Goal: Task Accomplishment & Management: Use online tool/utility

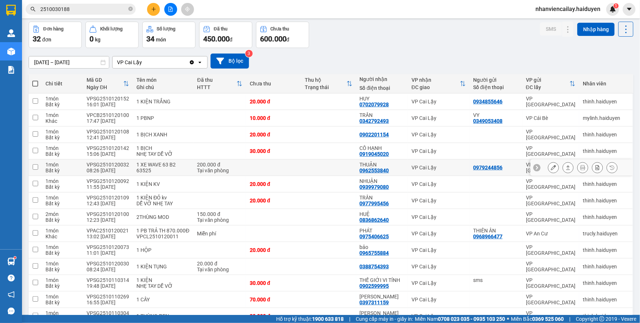
scroll to position [33, 0]
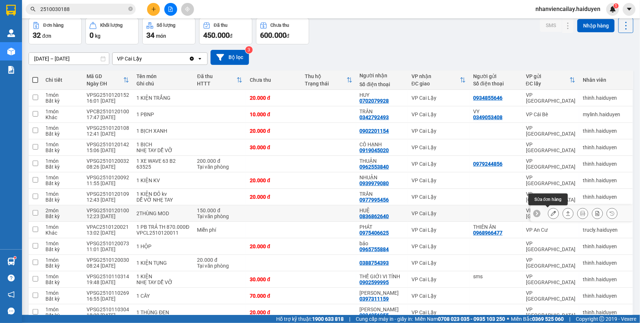
click at [551, 213] on icon at bounding box center [553, 213] width 5 height 5
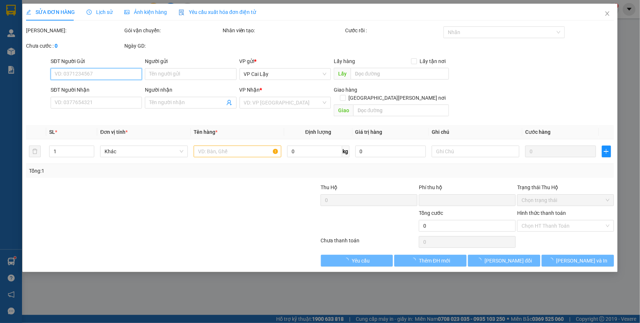
type input "0836862640"
type input "HUỆ"
type input "0"
type input "150.000"
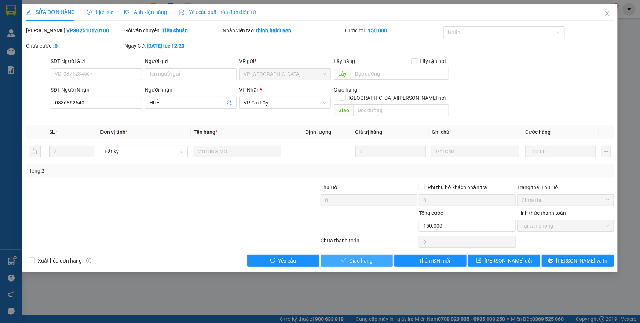
click at [368, 257] on span "Giao hàng" at bounding box center [360, 261] width 23 height 8
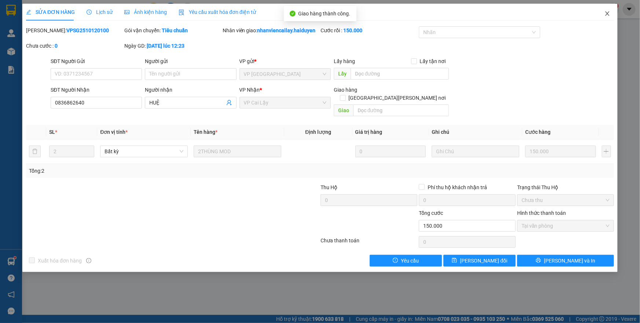
click at [609, 15] on icon "close" at bounding box center [607, 14] width 6 height 6
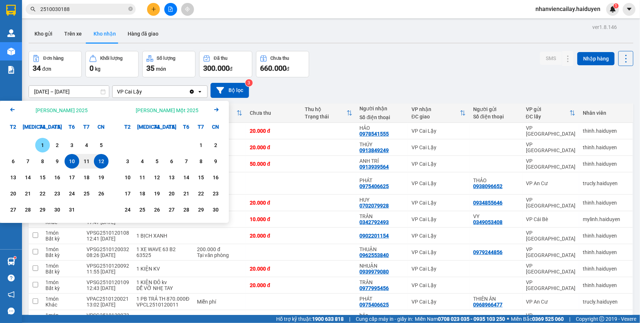
click at [44, 147] on div "1" at bounding box center [42, 145] width 10 height 9
click at [97, 161] on div "12" at bounding box center [101, 161] width 10 height 9
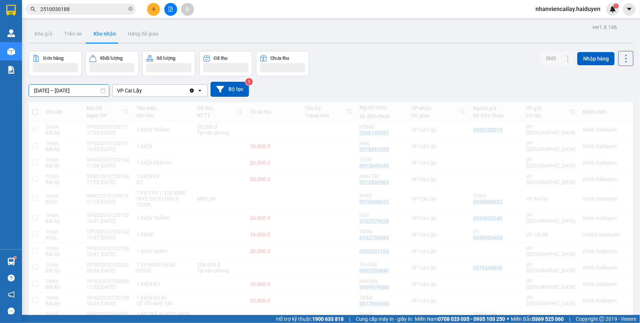
click at [99, 92] on input "[DATE] – [DATE]" at bounding box center [69, 91] width 80 height 12
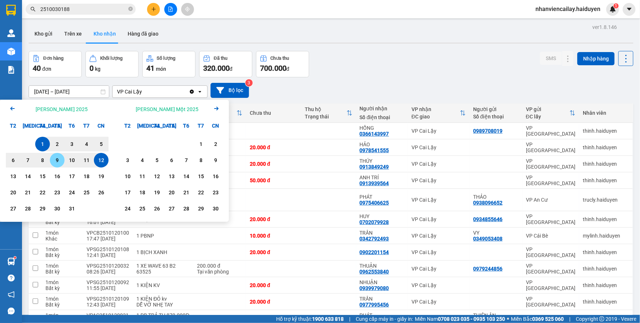
click at [51, 161] on div "9" at bounding box center [57, 160] width 15 height 15
click at [102, 159] on div "12" at bounding box center [101, 160] width 10 height 9
type input "[DATE] – [DATE]"
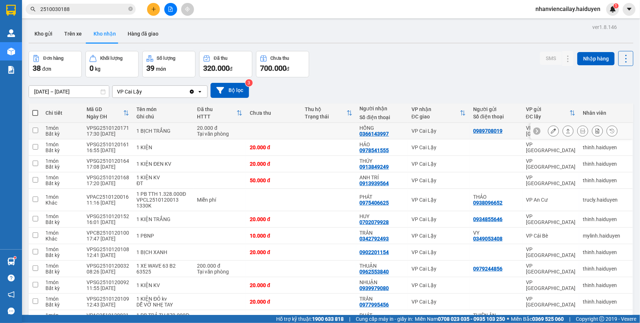
click at [264, 132] on td at bounding box center [273, 131] width 55 height 17
checkbox input "true"
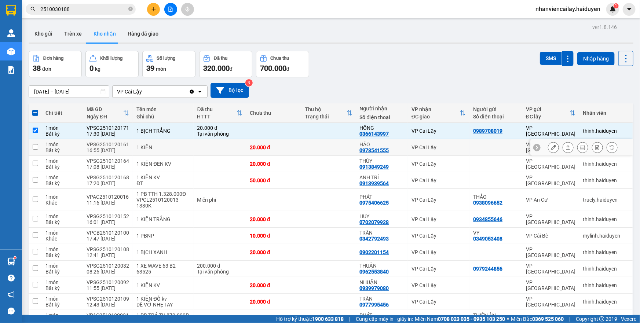
click at [259, 147] on div "20.000 đ" at bounding box center [274, 148] width 48 height 6
checkbox input "true"
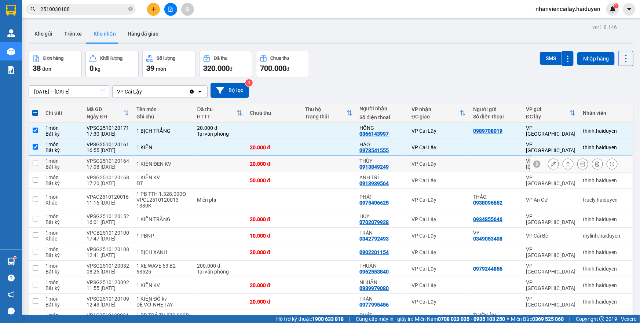
click at [259, 161] on div "20.000 đ" at bounding box center [274, 164] width 48 height 6
checkbox input "true"
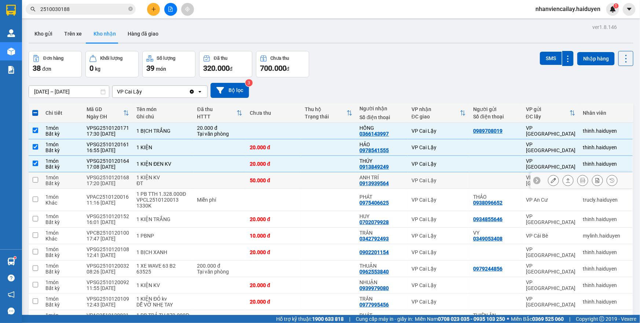
click at [257, 178] on div "50.000 đ" at bounding box center [274, 181] width 48 height 6
checkbox input "true"
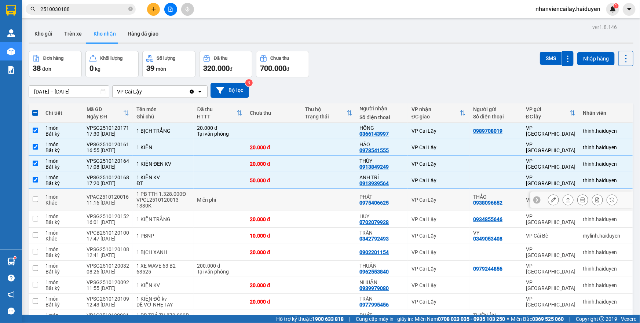
click at [257, 193] on td at bounding box center [273, 200] width 55 height 22
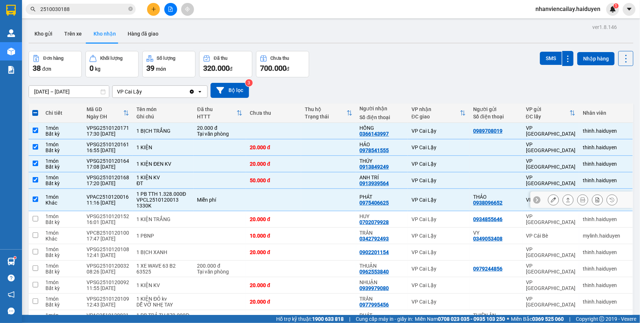
click at [255, 210] on td at bounding box center [273, 200] width 55 height 22
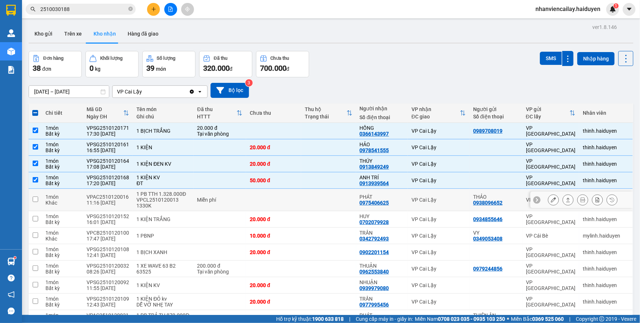
click at [255, 210] on td at bounding box center [273, 200] width 55 height 22
checkbox input "true"
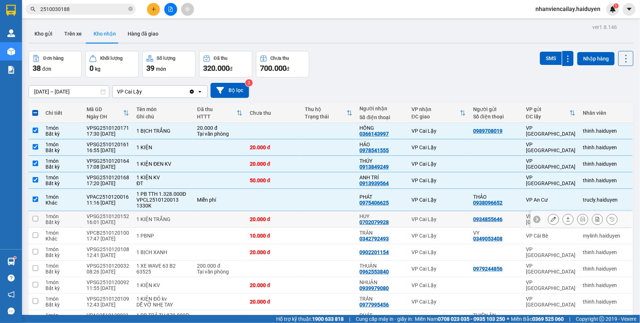
click at [252, 220] on div "20.000 đ" at bounding box center [274, 219] width 48 height 6
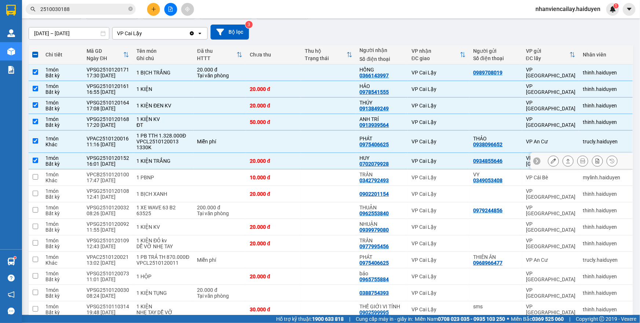
scroll to position [66, 0]
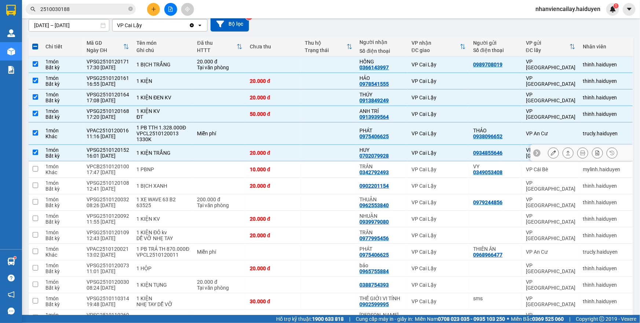
click at [199, 147] on td at bounding box center [220, 153] width 53 height 17
checkbox input "false"
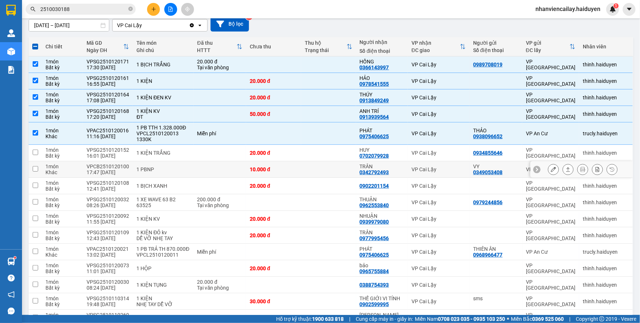
click at [194, 170] on td at bounding box center [220, 169] width 53 height 17
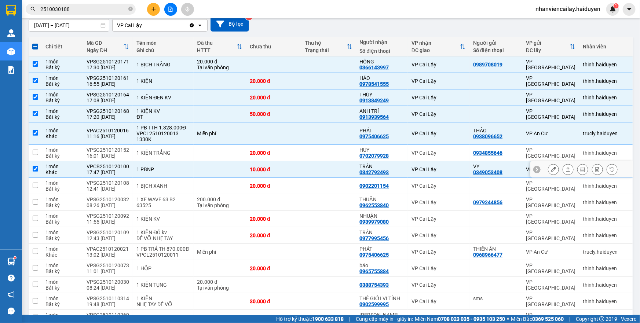
click at [166, 168] on div "1 PBNP" at bounding box center [162, 170] width 53 height 6
checkbox input "false"
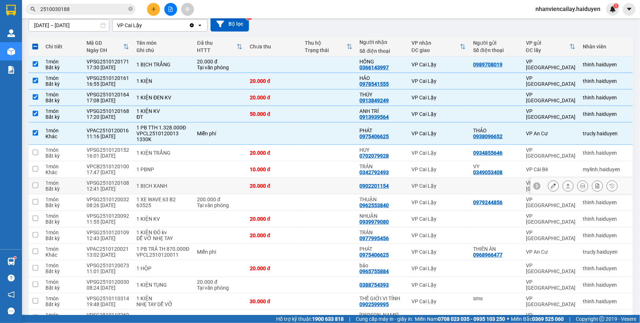
click at [164, 183] on div "1 BỊCH XANH" at bounding box center [162, 186] width 53 height 6
checkbox input "true"
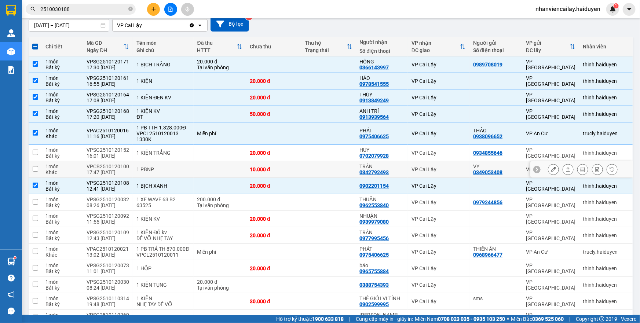
click at [171, 170] on div "1 PBNP" at bounding box center [162, 170] width 53 height 6
checkbox input "true"
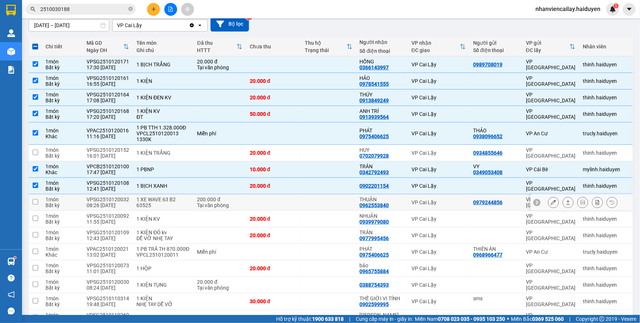
click at [161, 204] on div "1 XE WAVE 63 B2 63525" at bounding box center [162, 203] width 53 height 12
checkbox input "true"
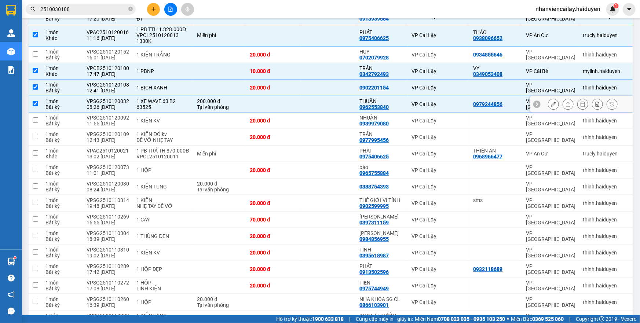
scroll to position [167, 0]
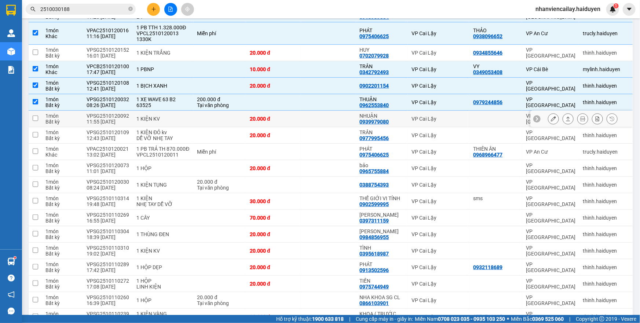
click at [198, 116] on td at bounding box center [220, 119] width 53 height 17
checkbox input "true"
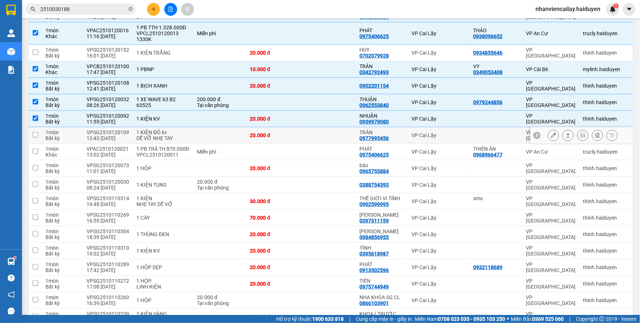
click at [195, 133] on td at bounding box center [220, 135] width 53 height 17
checkbox input "true"
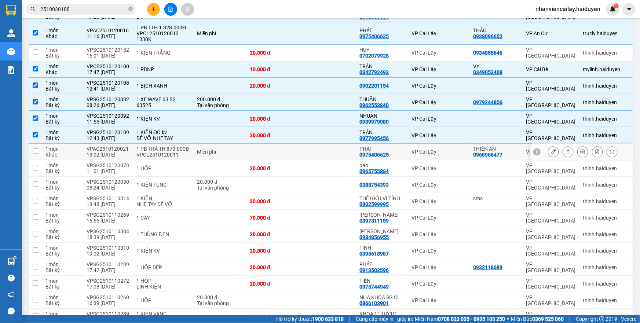
click at [194, 147] on td "Miễn phí" at bounding box center [220, 152] width 53 height 17
checkbox input "true"
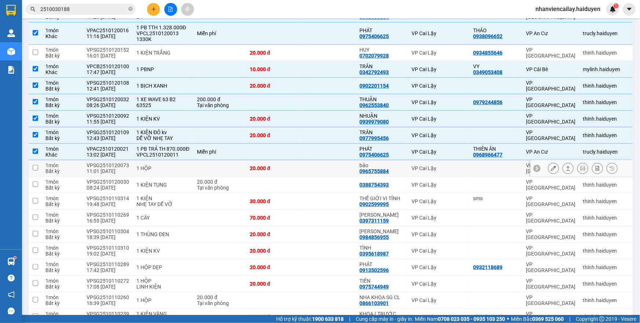
click at [194, 163] on td at bounding box center [220, 168] width 53 height 17
checkbox input "true"
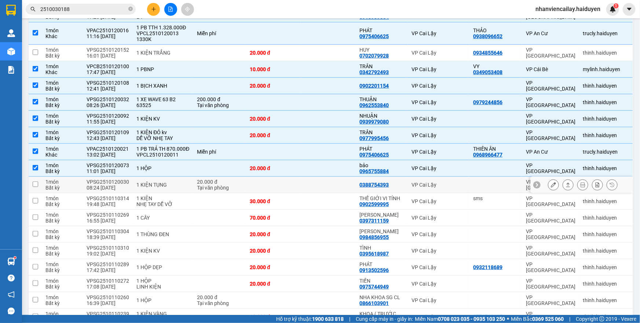
click at [194, 177] on td "20.000 đ Tại văn phòng" at bounding box center [220, 185] width 53 height 17
checkbox input "true"
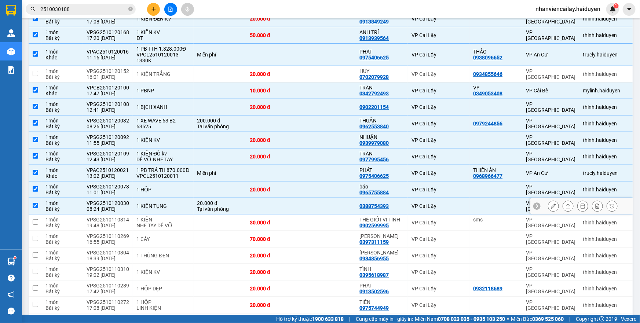
scroll to position [133, 0]
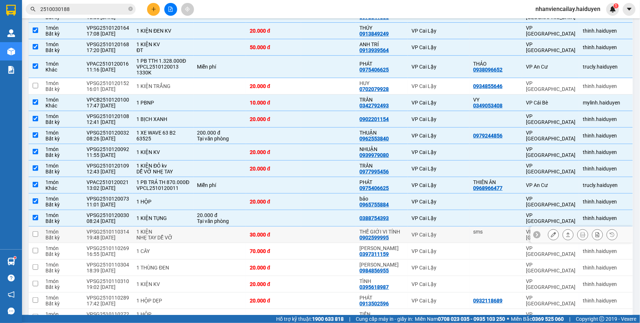
click at [186, 231] on div "1 KIỆN" at bounding box center [162, 232] width 53 height 6
checkbox input "true"
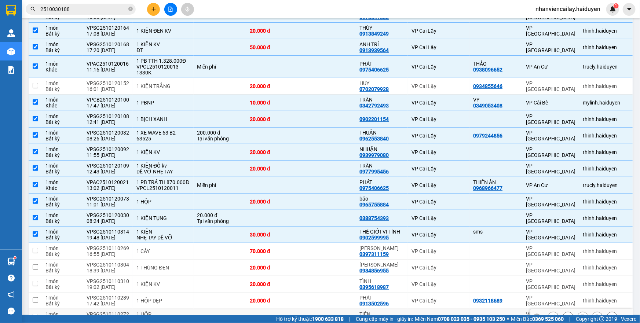
scroll to position [233, 0]
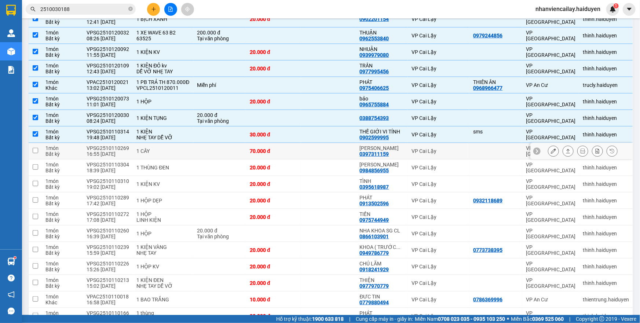
click at [170, 150] on div "1 CÂY" at bounding box center [162, 151] width 53 height 6
checkbox input "true"
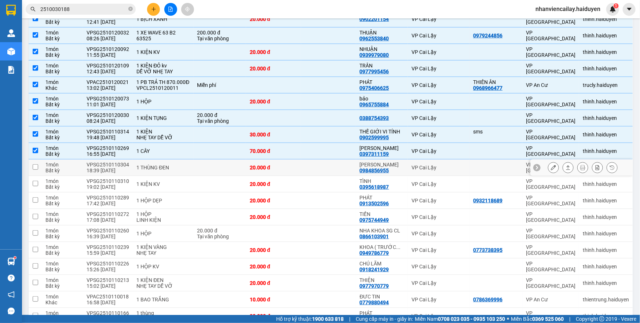
click at [173, 165] on div "1 THÙNG ĐEN" at bounding box center [162, 168] width 53 height 6
checkbox input "true"
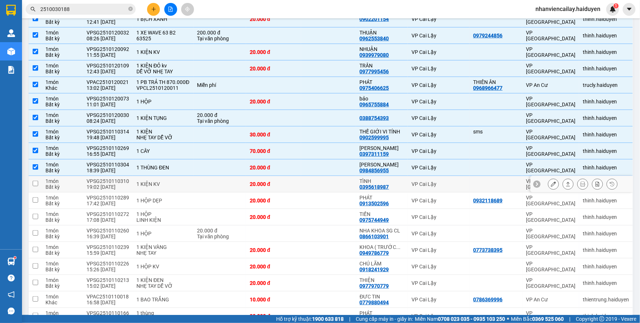
click at [177, 182] on div "1 KIỆN KV" at bounding box center [162, 184] width 53 height 6
checkbox input "true"
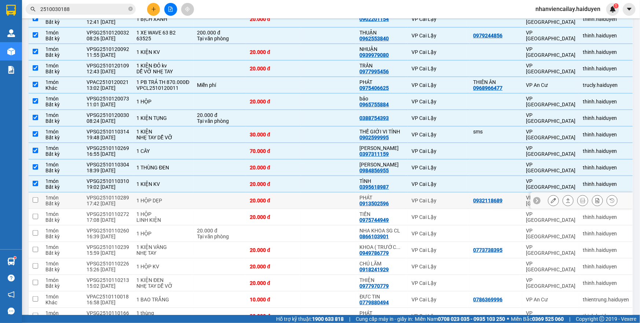
click at [176, 200] on div "1 HỘP DẸP" at bounding box center [162, 201] width 53 height 6
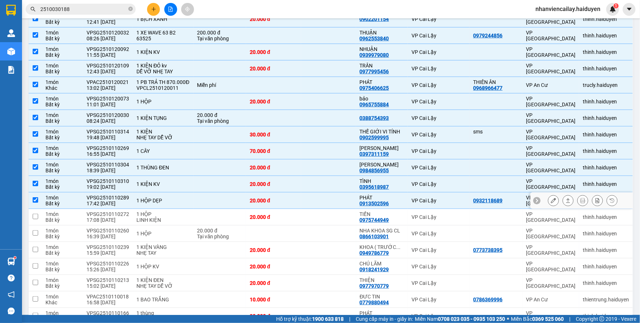
click at [176, 200] on div "1 HỘP DẸP" at bounding box center [162, 201] width 53 height 6
checkbox input "false"
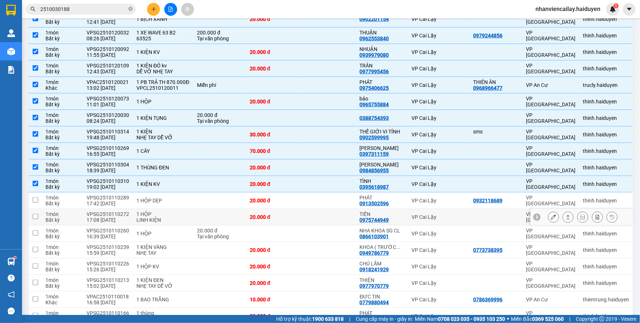
click at [164, 214] on div "1 HỘP" at bounding box center [162, 214] width 53 height 6
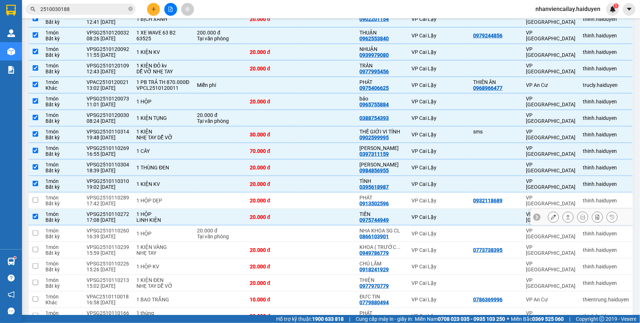
click at [164, 214] on div "1 HỘP" at bounding box center [162, 214] width 53 height 6
checkbox input "false"
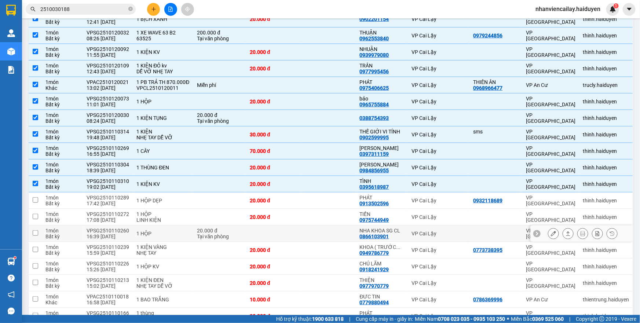
click at [161, 232] on div "1 HỘP" at bounding box center [162, 234] width 53 height 6
checkbox input "true"
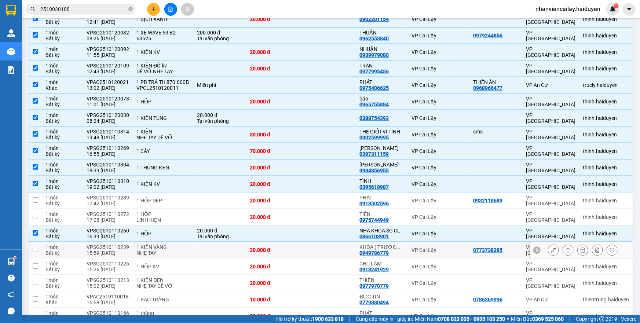
click at [157, 249] on div "1 KIỆN VÀNG" at bounding box center [162, 247] width 53 height 6
checkbox input "true"
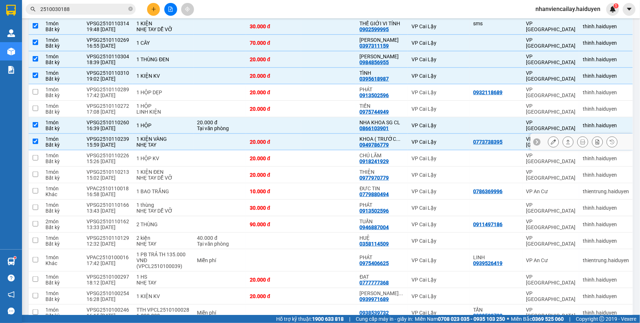
scroll to position [367, 0]
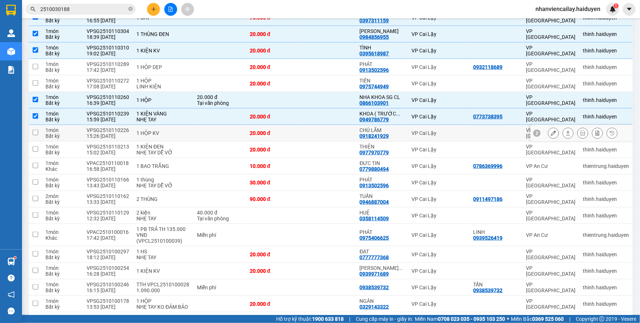
click at [151, 130] on div "1 HỘP KV" at bounding box center [162, 133] width 53 height 6
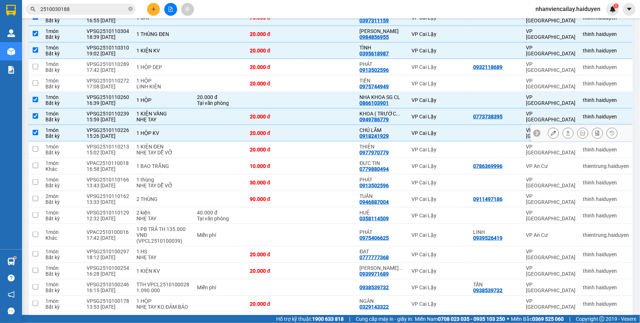
checkbox input "true"
click at [151, 146] on div "1 KIỆN ĐEN" at bounding box center [162, 147] width 53 height 6
checkbox input "true"
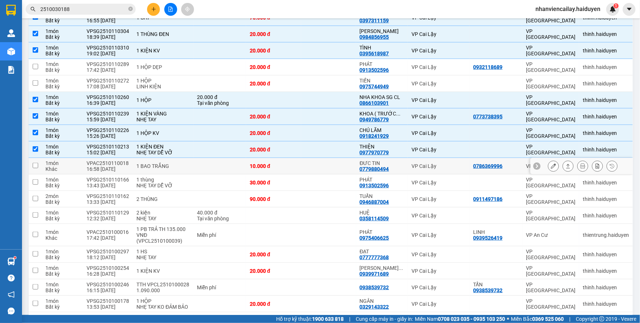
click at [150, 168] on td "1 BAO TRẮNG" at bounding box center [163, 166] width 61 height 17
checkbox input "true"
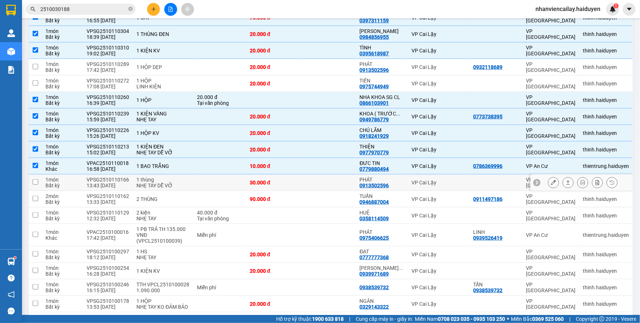
click at [148, 180] on div "1 thùng" at bounding box center [162, 180] width 53 height 6
checkbox input "true"
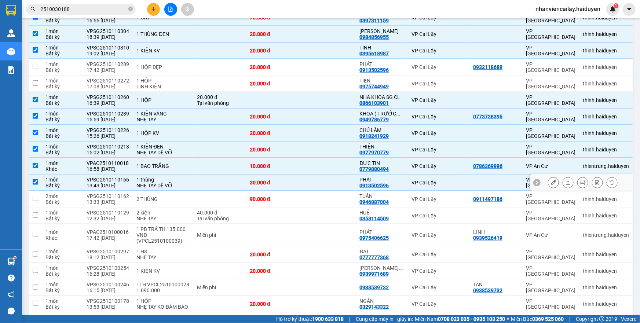
scroll to position [433, 0]
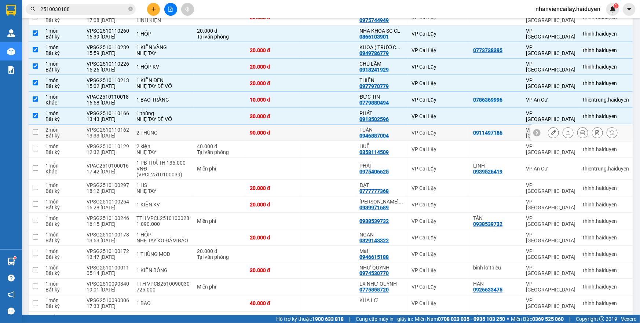
click at [154, 130] on div "2 THÙNG" at bounding box center [162, 133] width 53 height 6
checkbox input "true"
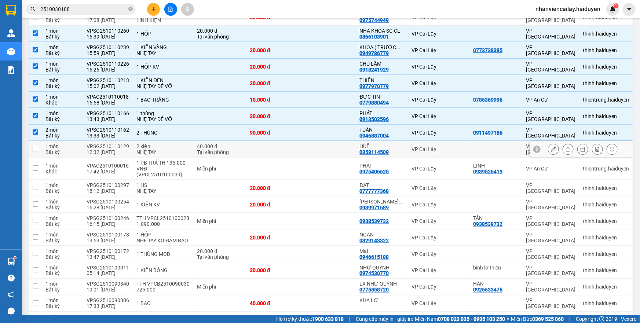
click at [157, 149] on div "NHẸ TAY" at bounding box center [162, 152] width 53 height 6
checkbox input "true"
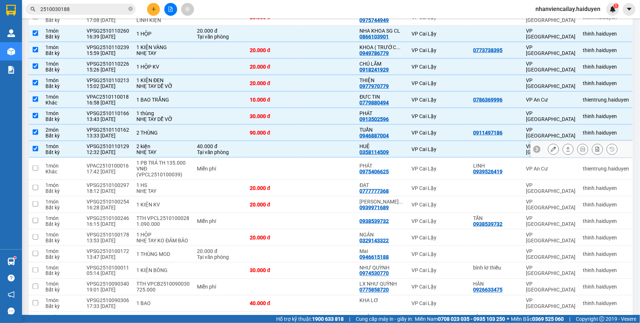
scroll to position [467, 0]
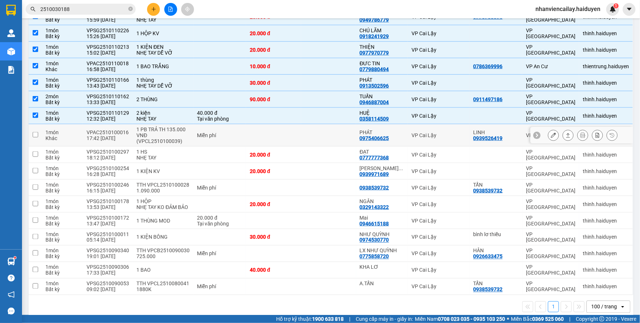
click at [157, 134] on div "1 PB TRẢ TH 135.000 VNĐ (VPCL2510100039)" at bounding box center [162, 136] width 53 height 18
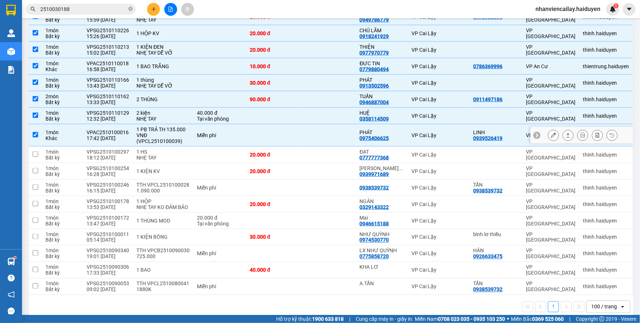
checkbox input "true"
click at [158, 156] on div "NHẸ TAY" at bounding box center [162, 158] width 53 height 6
checkbox input "true"
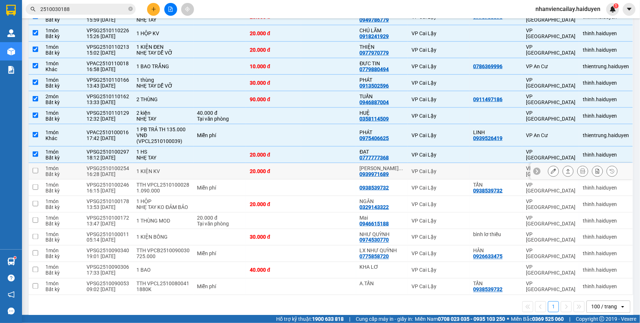
click at [157, 168] on div "1 KIỆN KV" at bounding box center [162, 171] width 53 height 6
checkbox input "true"
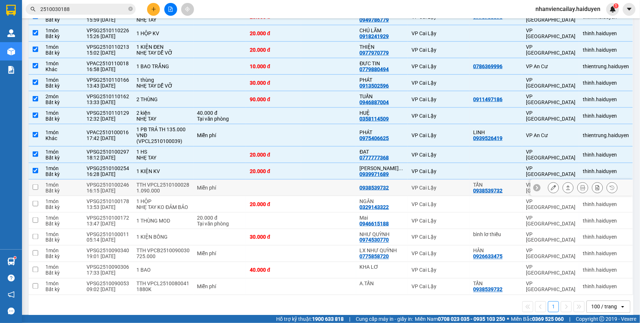
click at [152, 183] on div "TTH VPCL2510100028 1.090.000" at bounding box center [162, 188] width 53 height 12
checkbox input "true"
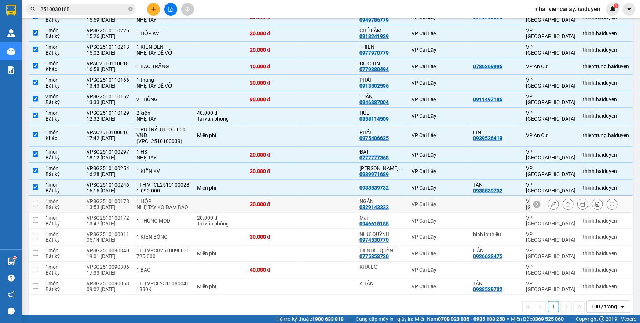
click at [153, 205] on div "NHẸ TAY KO ĐẢM BẢO" at bounding box center [162, 207] width 53 height 6
checkbox input "true"
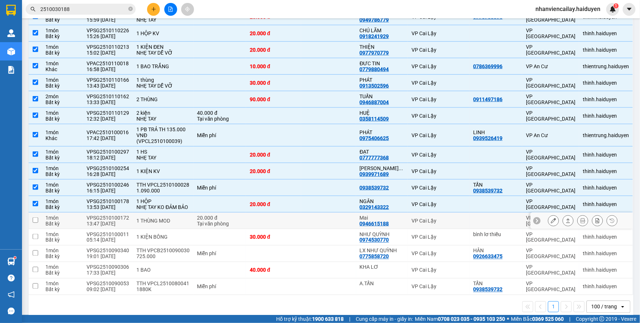
click at [155, 219] on td "1 THÙNG MOD" at bounding box center [163, 221] width 61 height 17
checkbox input "true"
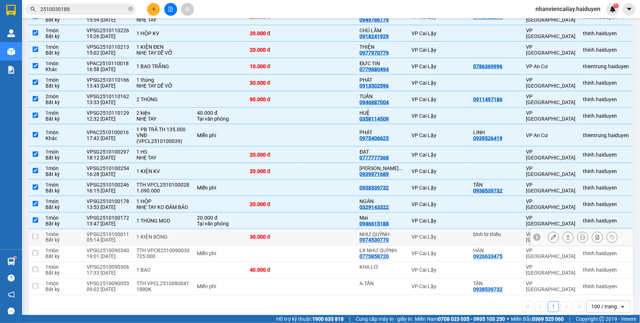
click at [155, 235] on td "1 KIỆN BÔNG" at bounding box center [163, 237] width 61 height 17
checkbox input "true"
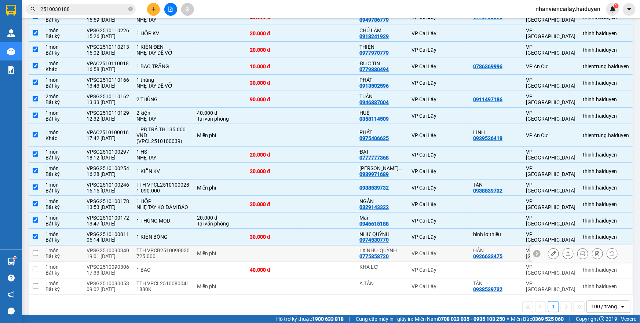
click at [152, 257] on div "TTH VPCB2510090030 725.000" at bounding box center [162, 254] width 53 height 12
checkbox input "true"
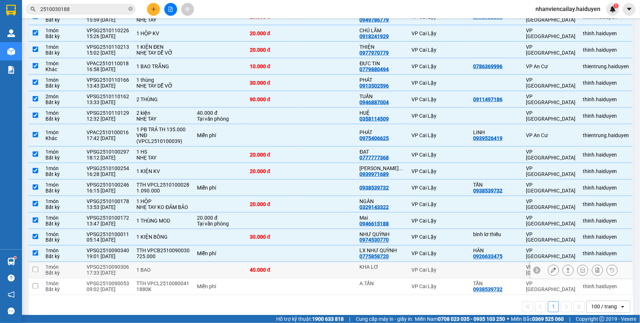
click at [152, 273] on div "1 BAO" at bounding box center [162, 270] width 53 height 6
checkbox input "true"
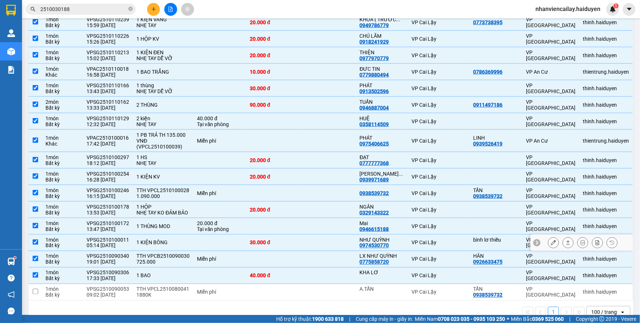
scroll to position [480, 0]
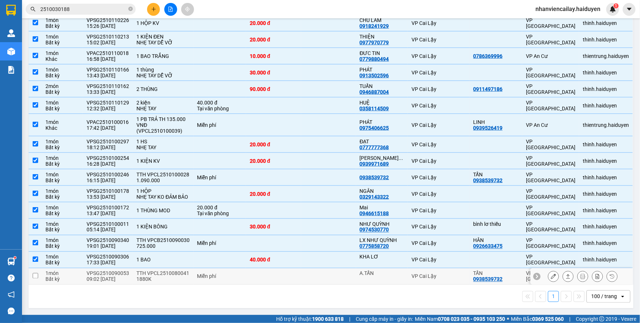
click at [168, 274] on div "TTH VPCL2510080041 1880K" at bounding box center [162, 277] width 53 height 12
checkbox input "true"
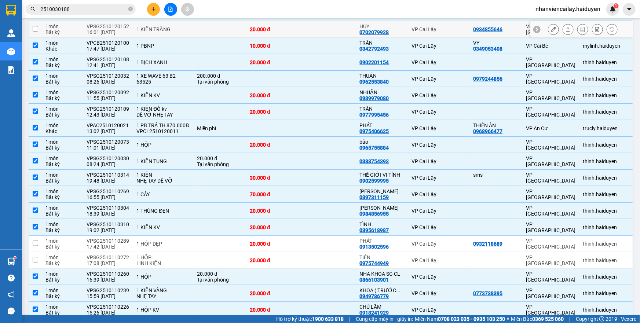
scroll to position [233, 0]
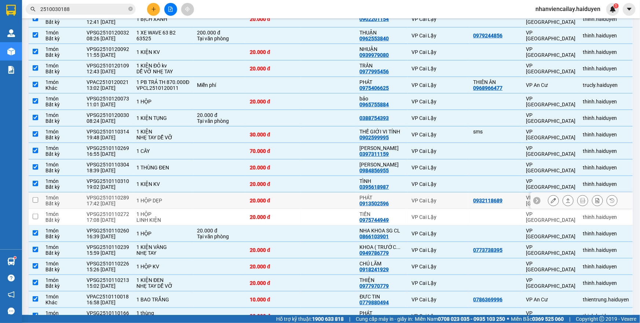
click at [147, 202] on div "1 HỘP DẸP" at bounding box center [162, 201] width 53 height 6
checkbox input "true"
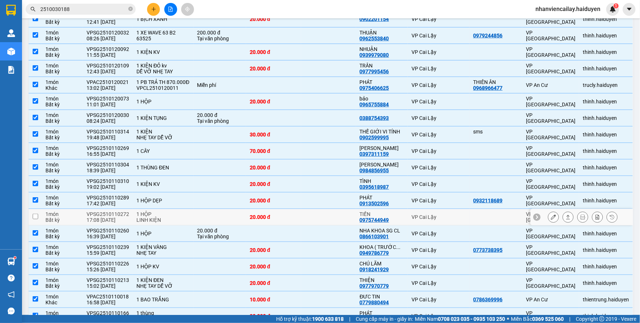
click at [551, 216] on icon at bounding box center [553, 217] width 5 height 5
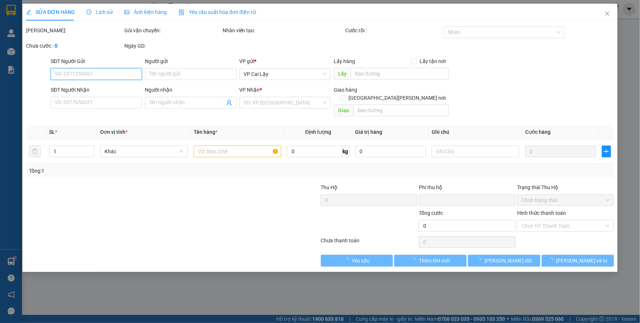
type input "0975744949"
type input "TIẾN"
type input "0"
type input "20.000"
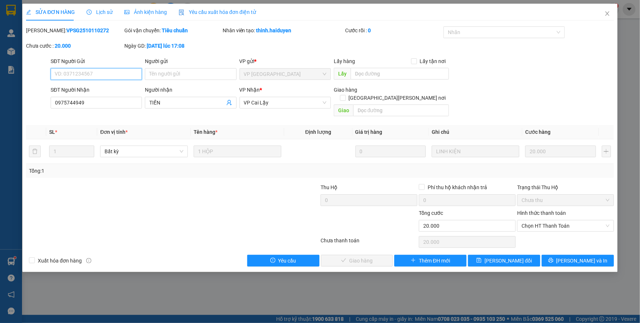
click at [532, 220] on span "Chọn HT Thanh Toán" at bounding box center [566, 225] width 88 height 11
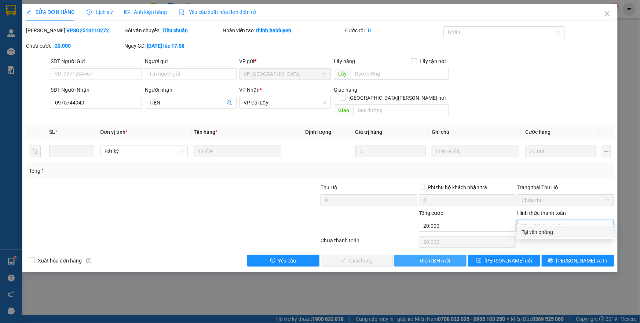
drag, startPoint x: 533, startPoint y: 234, endPoint x: 456, endPoint y: 249, distance: 77.9
click at [532, 234] on div "Tại văn phòng" at bounding box center [566, 232] width 88 height 8
type input "0"
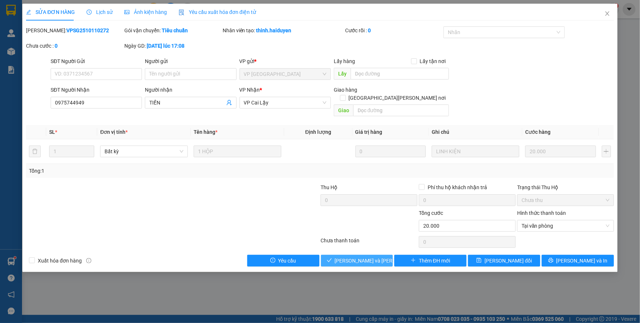
click at [373, 257] on span "[PERSON_NAME] và [PERSON_NAME] hàng" at bounding box center [384, 261] width 99 height 8
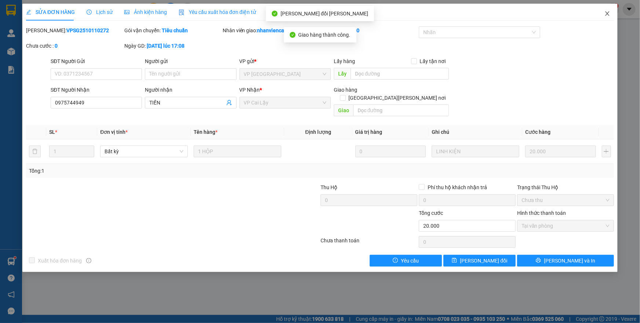
click at [608, 14] on icon "close" at bounding box center [607, 13] width 4 height 4
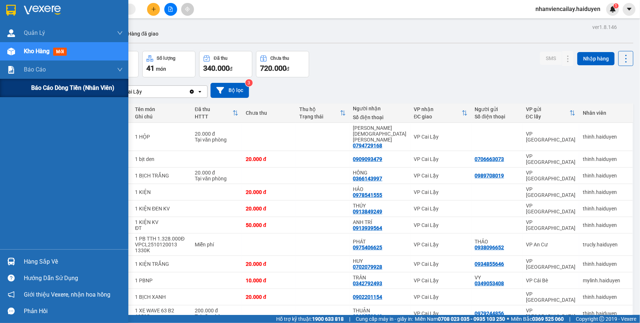
click at [29, 88] on div "Báo cáo dòng tiền (nhân viên)" at bounding box center [64, 88] width 128 height 18
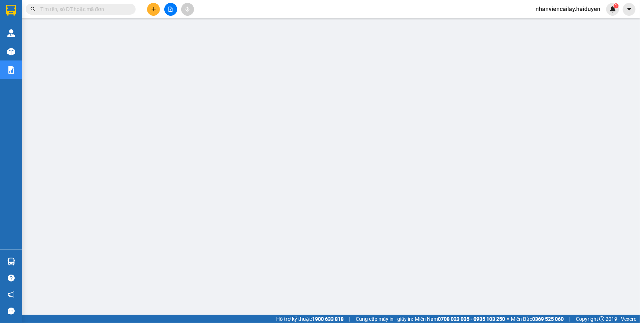
click at [124, 7] on input "text" at bounding box center [83, 9] width 87 height 8
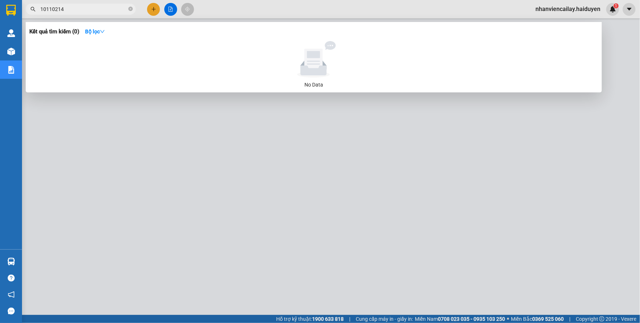
type input "10110214"
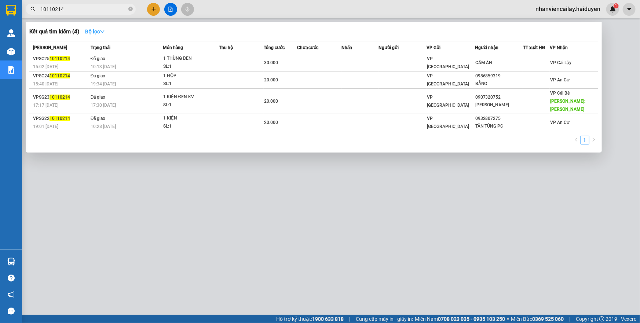
click at [97, 30] on strong "Bộ lọc" at bounding box center [95, 32] width 20 height 6
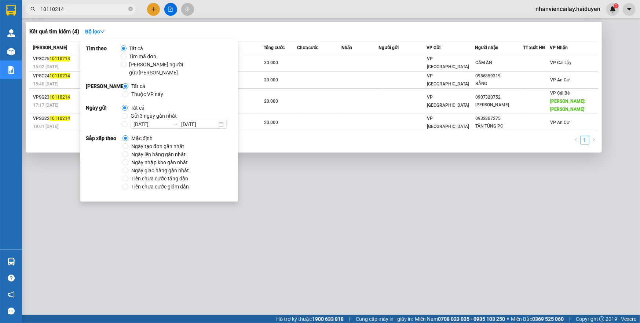
click at [138, 112] on span "Gửi 3 ngày gần nhất" at bounding box center [154, 116] width 52 height 8
click at [128, 113] on input "Gửi 3 ngày gần nhất" at bounding box center [125, 116] width 6 height 6
radio input "true"
radio input "false"
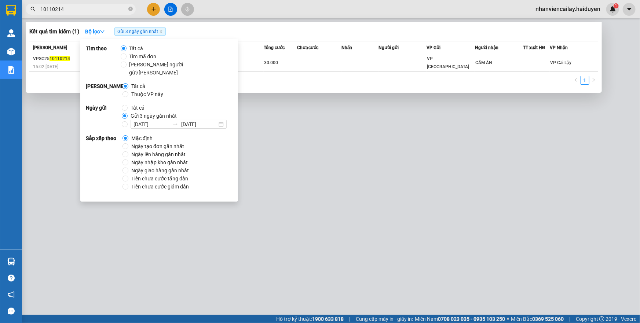
click at [262, 26] on div "Kết quả tìm kiếm ( 1 ) Bộ lọc Gửi 3 ngày gần nhất" at bounding box center [313, 32] width 569 height 12
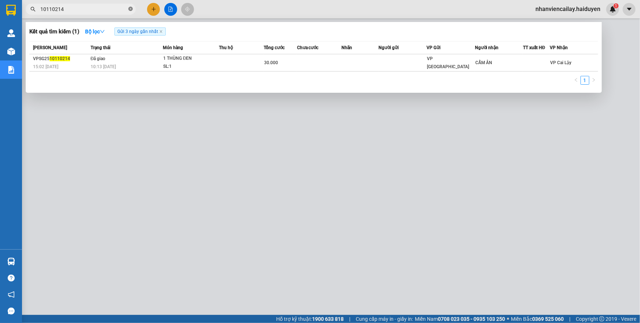
click at [131, 8] on icon "close-circle" at bounding box center [130, 9] width 4 height 4
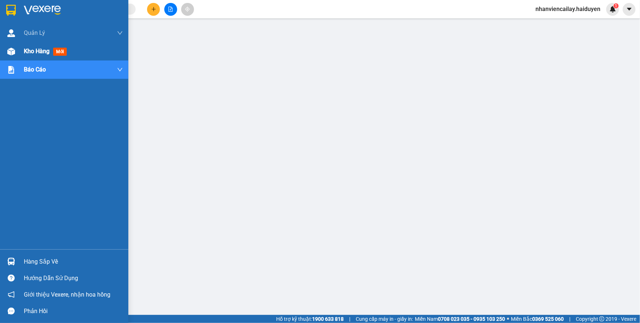
click at [9, 55] on div at bounding box center [11, 51] width 13 height 13
